Goal: Task Accomplishment & Management: Use online tool/utility

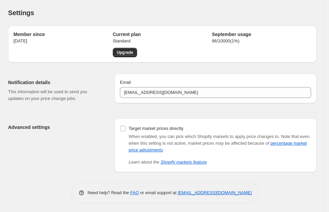
scroll to position [1, 0]
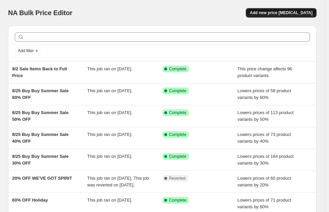
click at [308, 13] on span "Add new price [MEDICAL_DATA]" at bounding box center [281, 12] width 63 height 5
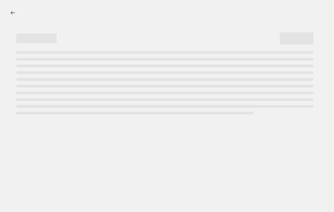
select select "percentage"
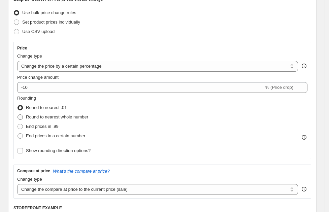
scroll to position [42, 0]
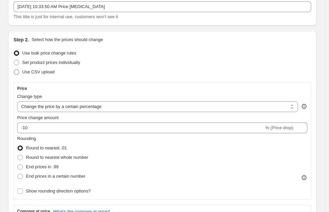
click at [17, 73] on span at bounding box center [16, 71] width 5 height 5
click at [14, 70] on input "Use CSV upload" at bounding box center [14, 69] width 0 height 0
radio input "true"
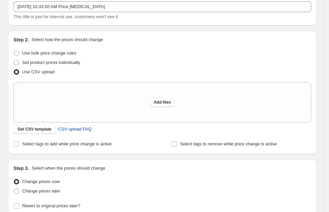
click at [83, 130] on span "CSV upload FAQ" at bounding box center [74, 129] width 33 height 7
click at [40, 129] on span "Get CSV template" at bounding box center [35, 129] width 34 height 5
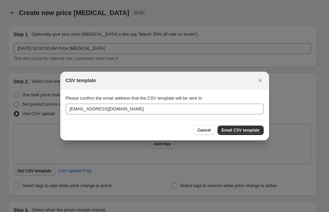
scroll to position [0, 0]
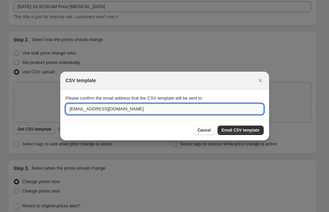
click at [82, 109] on input "[EMAIL_ADDRESS][DOMAIN_NAME]" at bounding box center [165, 109] width 198 height 11
type input "[EMAIL_ADDRESS][DOMAIN_NAME]"
click at [239, 130] on span "Email CSV template" at bounding box center [241, 130] width 38 height 5
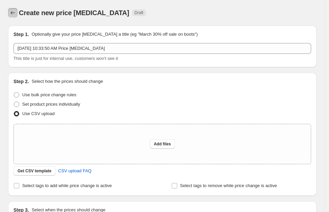
click at [11, 14] on icon "Price change jobs" at bounding box center [12, 12] width 7 height 7
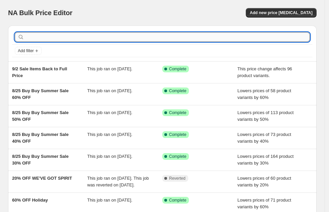
click at [92, 36] on input "text" at bounding box center [168, 36] width 284 height 9
type input "357478"
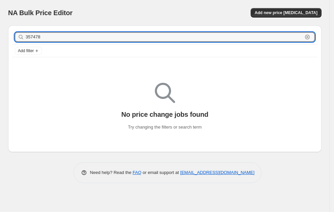
drag, startPoint x: 89, startPoint y: 35, endPoint x: 4, endPoint y: 40, distance: 85.0
click at [4, 40] on div "357478 Clear Add filter No price change jobs found Try changing the filters or …" at bounding box center [162, 86] width 318 height 132
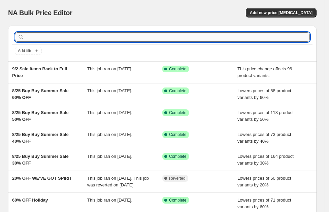
click at [106, 36] on input "text" at bounding box center [168, 36] width 284 height 9
type input "GIFT SETS"
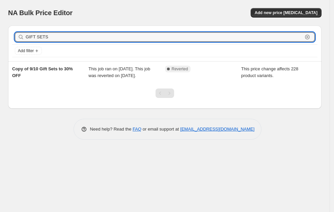
click at [106, 36] on input "GIFT SETS" at bounding box center [164, 36] width 277 height 9
type input "GIFT SETS BACK"
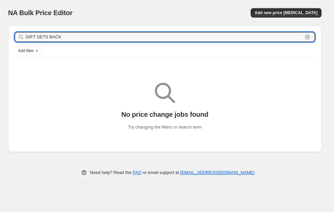
click at [106, 36] on input "GIFT SETS BACK" at bounding box center [164, 36] width 277 height 9
click at [104, 34] on input "GIFT SETS BACK" at bounding box center [164, 36] width 277 height 9
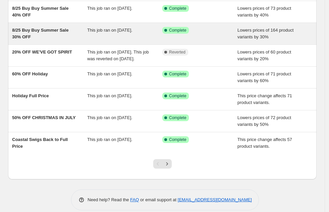
scroll to position [140, 0]
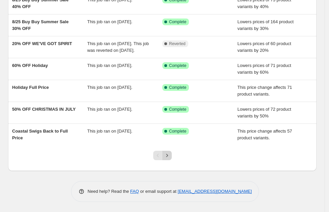
click at [170, 156] on icon "Next" at bounding box center [167, 155] width 7 height 7
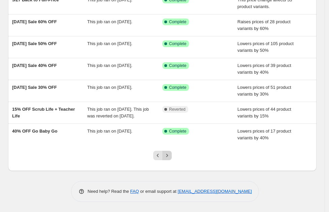
click at [171, 156] on button "Next" at bounding box center [166, 155] width 9 height 9
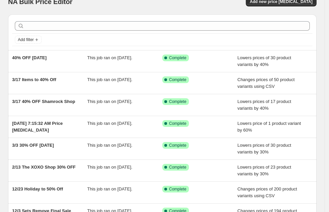
scroll to position [0, 0]
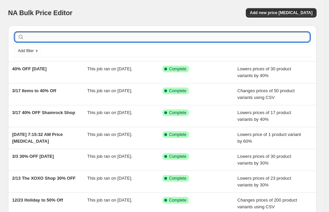
click at [55, 37] on input "text" at bounding box center [168, 36] width 284 height 9
type input "back to 20%"
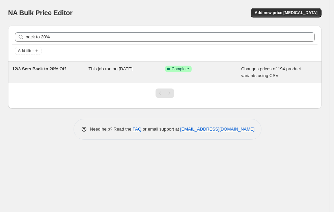
click at [77, 67] on div "12/3 Sets Back to 20% Off" at bounding box center [50, 72] width 76 height 13
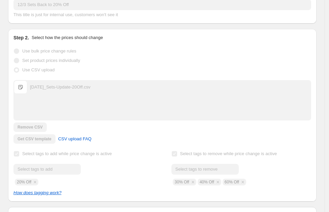
scroll to position [126, 0]
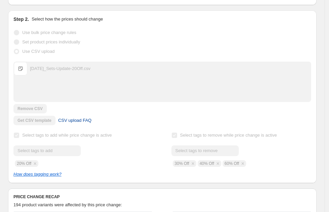
click at [88, 120] on link "CSV upload FAQ" at bounding box center [74, 120] width 41 height 11
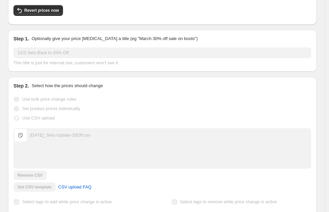
scroll to position [0, 0]
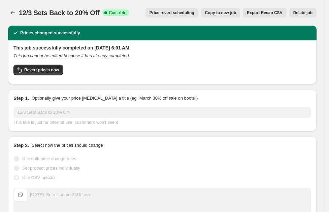
click at [276, 15] on span "Export Recap CSV" at bounding box center [264, 12] width 35 height 5
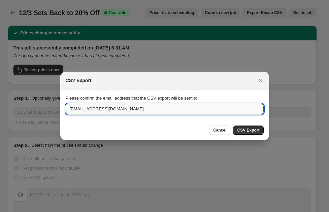
click at [82, 108] on input "[EMAIL_ADDRESS][DOMAIN_NAME]" at bounding box center [165, 109] width 198 height 11
type input "[EMAIL_ADDRESS][DOMAIN_NAME]"
click at [258, 128] on span "CSV Export" at bounding box center [248, 130] width 22 height 5
